Goal: Check status: Check status

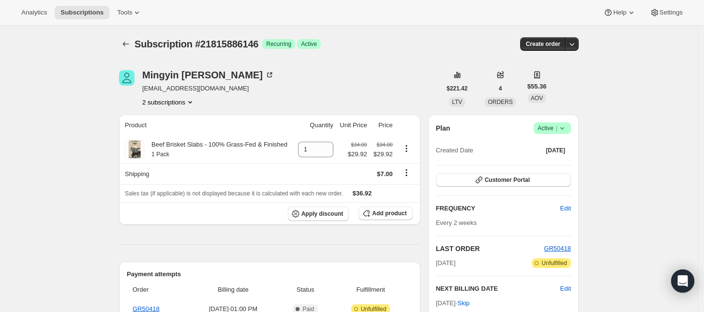
click at [555, 129] on span "Active |" at bounding box center [552, 128] width 30 height 10
click at [177, 102] on button "2 subscriptions" at bounding box center [168, 102] width 53 height 10
click at [180, 116] on span "Info Current" at bounding box center [191, 121] width 27 height 10
click at [177, 130] on button "21974221122" at bounding box center [171, 136] width 73 height 15
click at [168, 99] on button "2 subscriptions" at bounding box center [168, 102] width 53 height 10
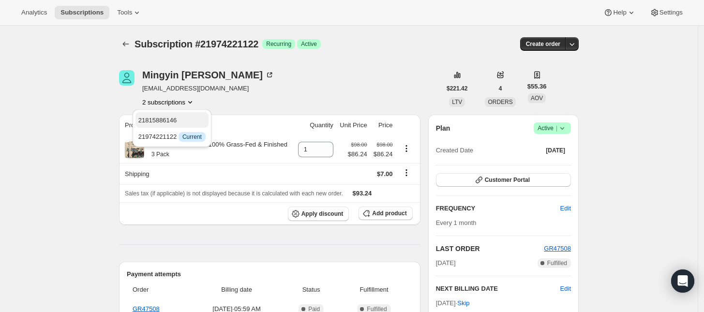
click at [165, 113] on button "21815886146" at bounding box center [171, 119] width 73 height 15
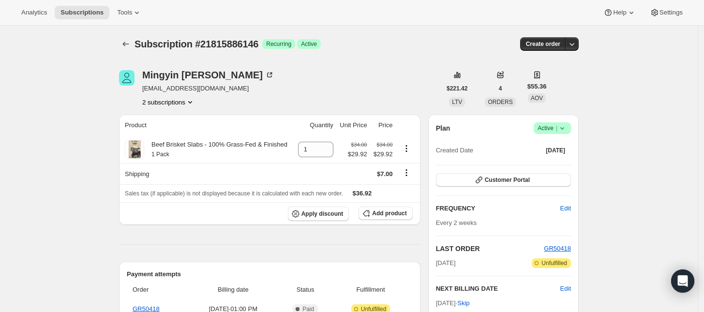
click at [187, 104] on icon "Product actions" at bounding box center [190, 102] width 10 height 10
click at [271, 60] on div "Subscription #21815886146. This page is ready Subscription #21815886146 Success…" at bounding box center [348, 44] width 459 height 37
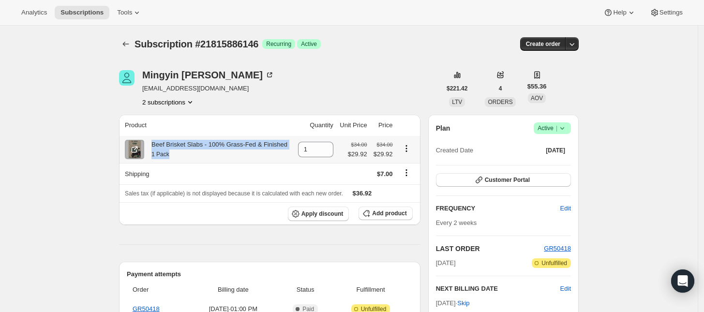
drag, startPoint x: 155, startPoint y: 144, endPoint x: 177, endPoint y: 158, distance: 25.6
click at [177, 158] on div "Beef Brisket Slabs - 100% Grass-Fed & Finished 1 Pack" at bounding box center [215, 149] width 143 height 19
copy div "Beef Brisket Slabs - 100% Grass-Fed & Finished 1 Pack"
click at [183, 103] on button "2 subscriptions" at bounding box center [168, 102] width 53 height 10
click at [179, 130] on button "21974221122" at bounding box center [171, 136] width 73 height 15
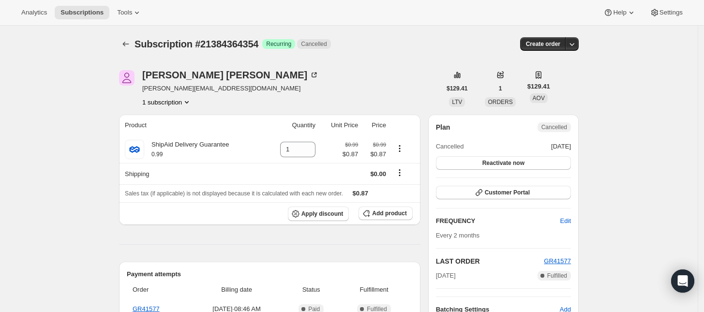
click at [179, 101] on button "1 subscription" at bounding box center [166, 102] width 49 height 10
click at [168, 100] on button "1 subscription" at bounding box center [166, 102] width 49 height 10
click at [172, 119] on span "21384364354 Info Current" at bounding box center [170, 120] width 67 height 7
